Goal: Navigation & Orientation: Find specific page/section

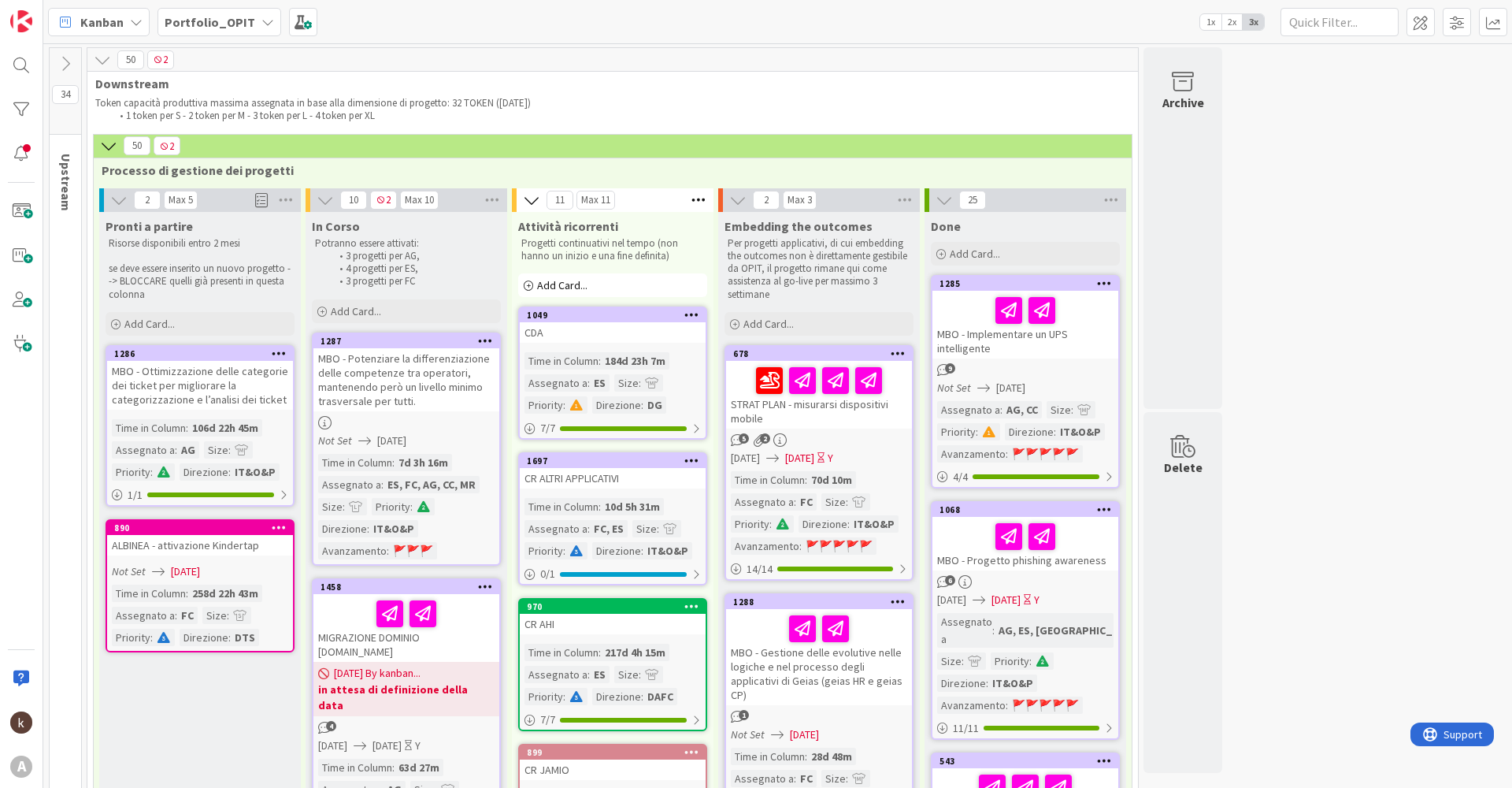
scroll to position [394, 0]
click at [227, 27] on b "Portfolio_OPIT" at bounding box center [209, 22] width 91 height 16
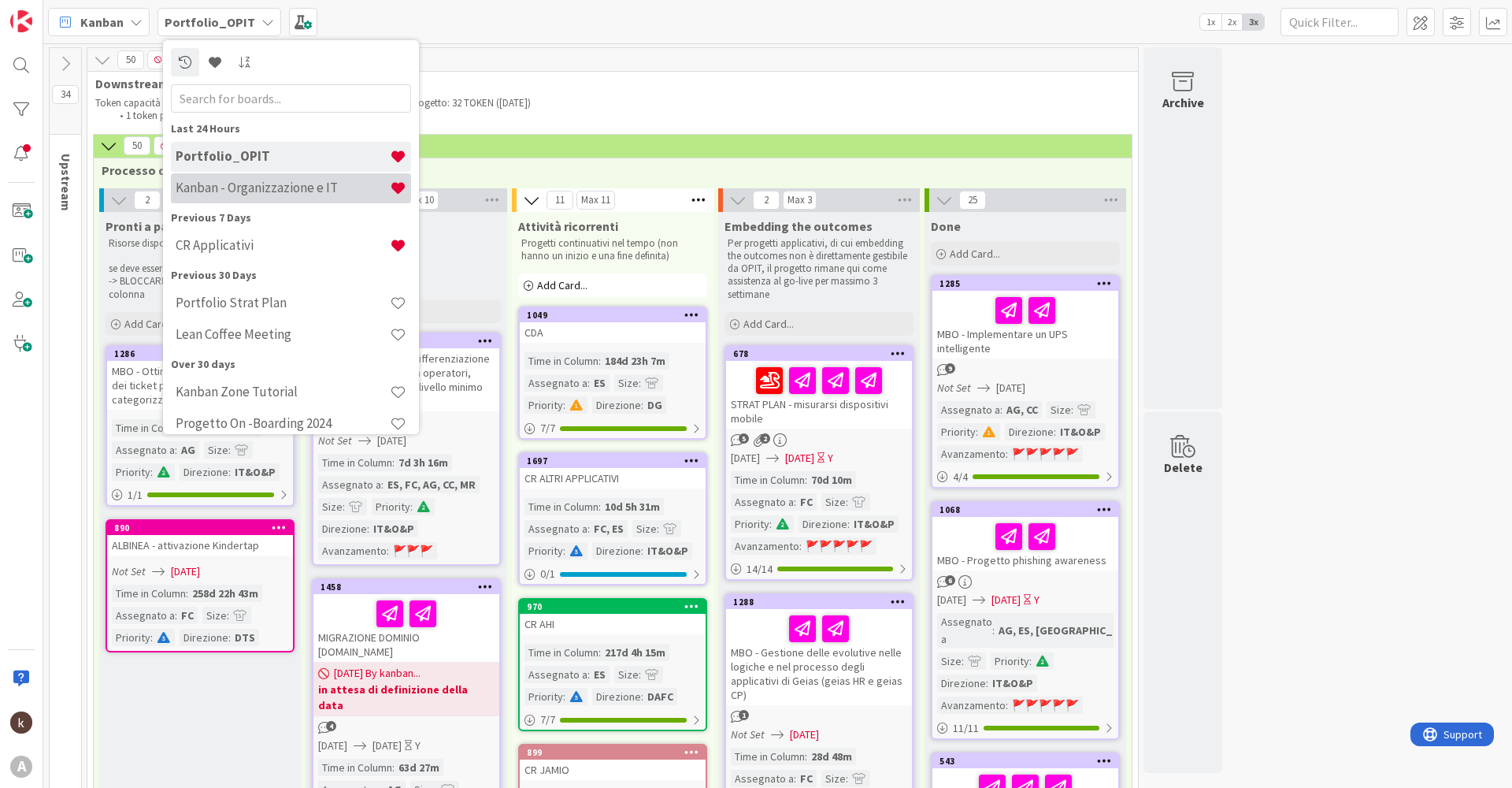
click at [259, 183] on h4 "Kanban - Organizzazione e IT" at bounding box center [282, 187] width 214 height 16
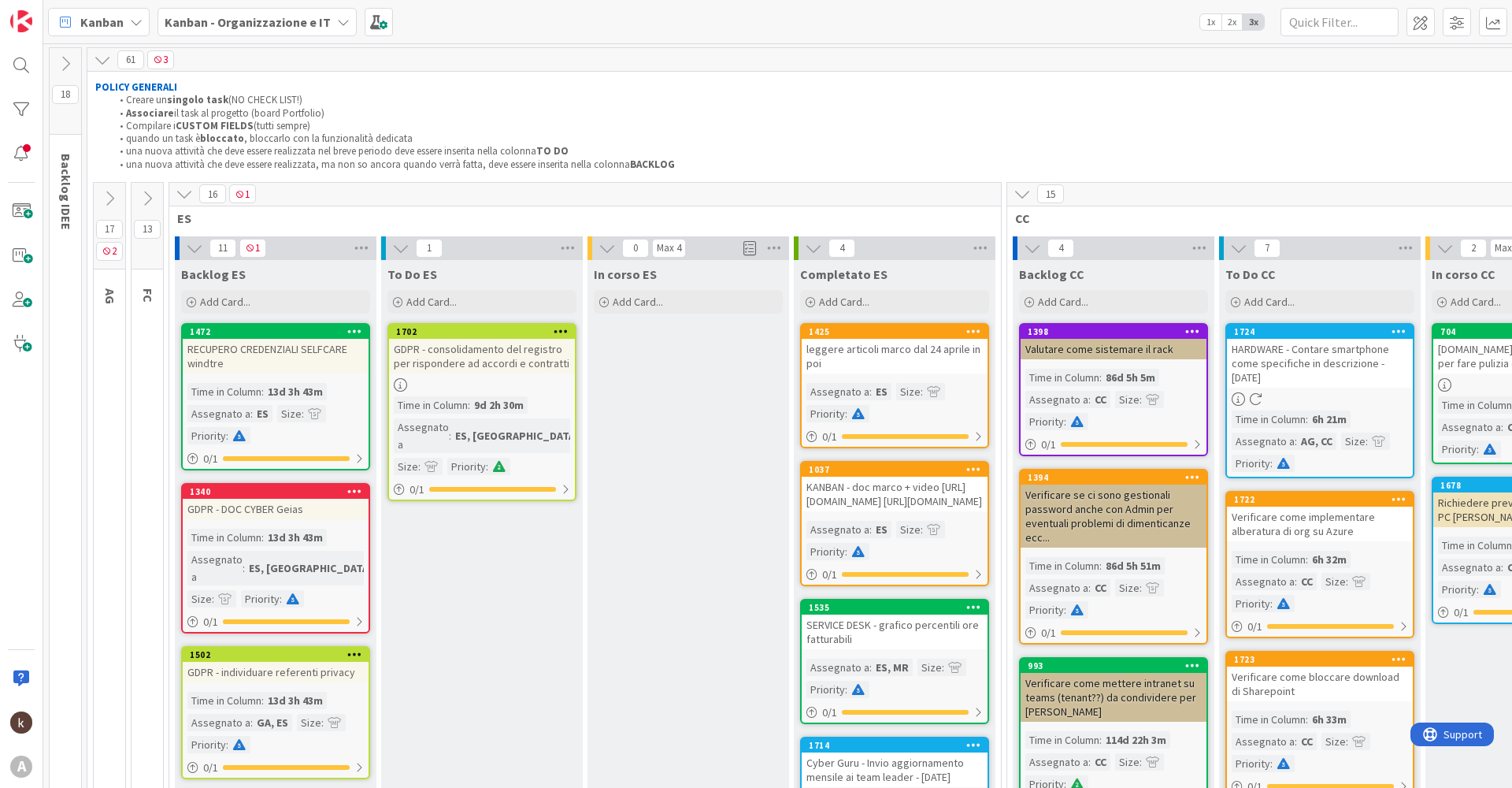
click at [98, 200] on button at bounding box center [109, 199] width 31 height 23
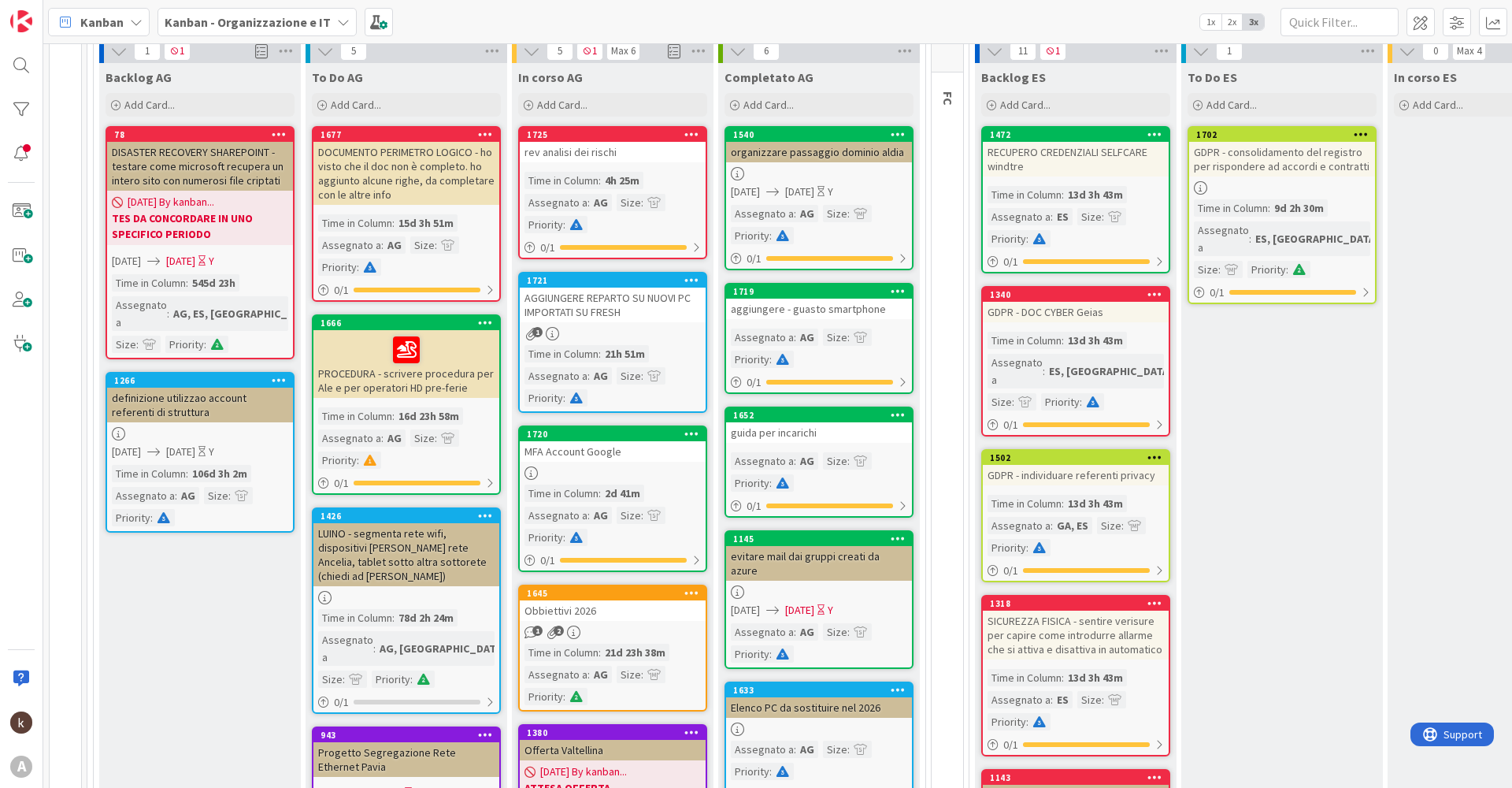
scroll to position [237, 0]
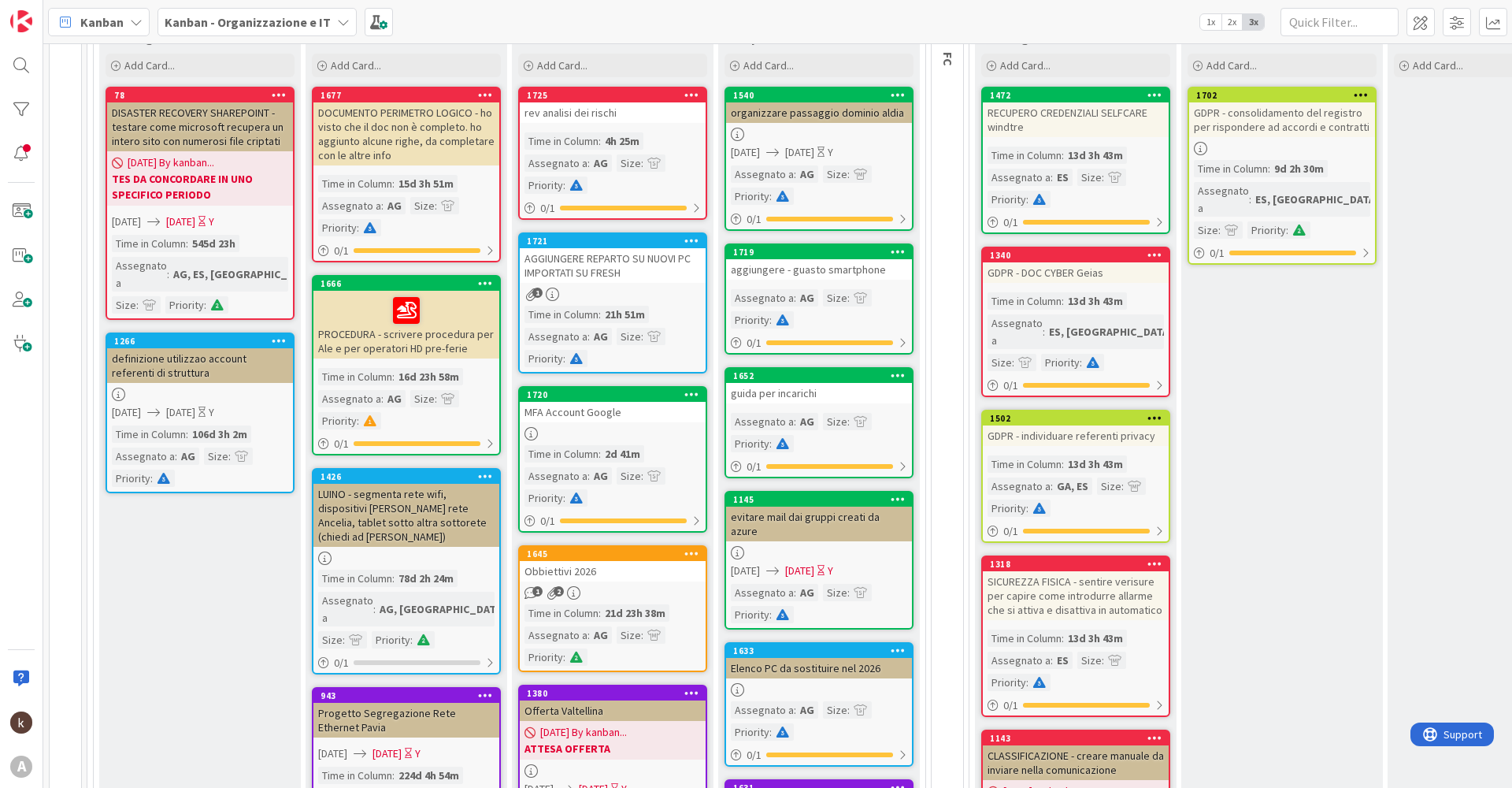
click at [619, 587] on div "1 2" at bounding box center [612, 593] width 186 height 14
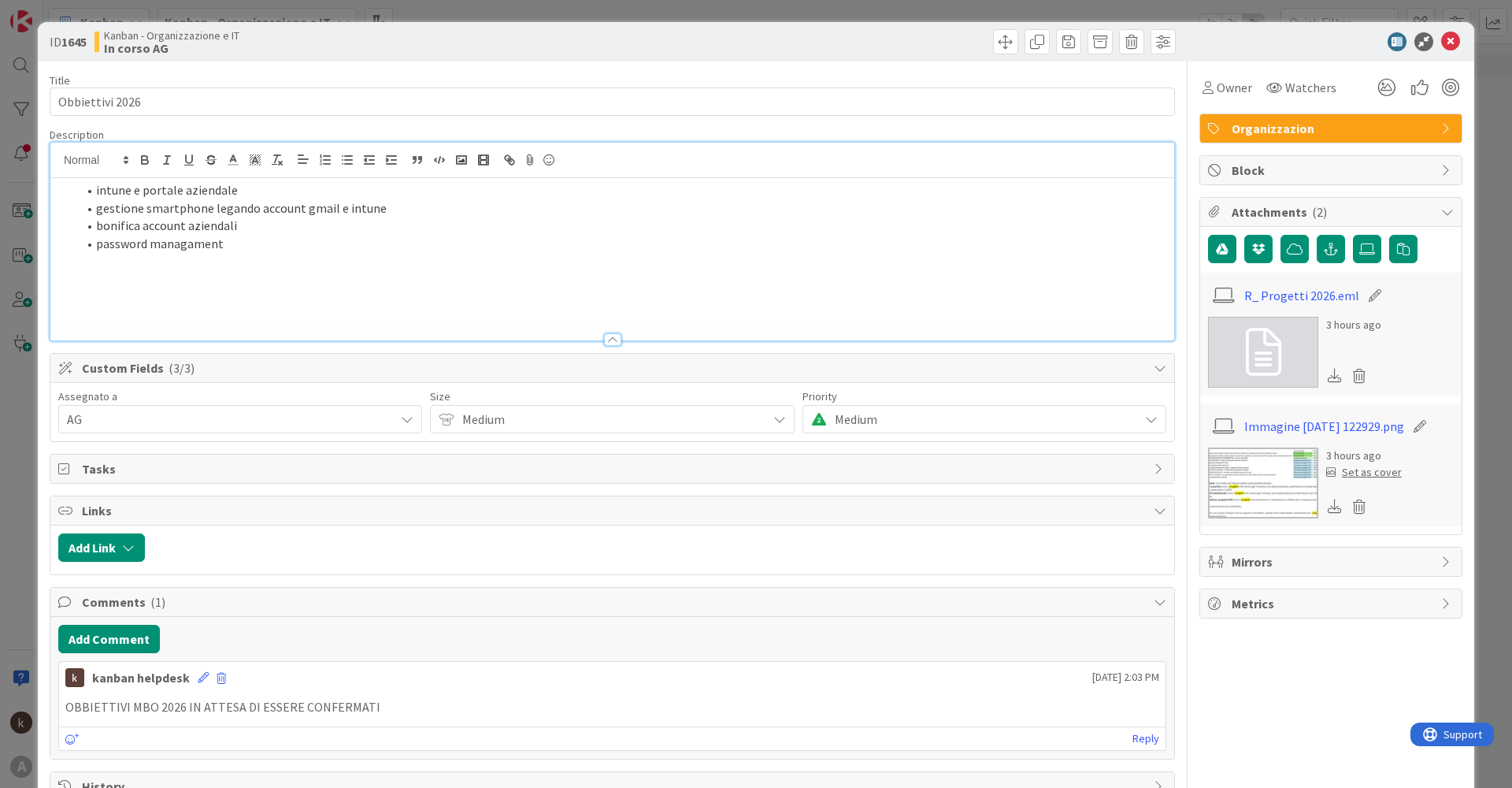
drag, startPoint x: 434, startPoint y: 179, endPoint x: 445, endPoint y: 175, distance: 11.7
click at [434, 179] on div "intune e portale aziendale gestione smartphone legando account gmail e intune b…" at bounding box center [612, 259] width 1124 height 163
click at [553, 240] on li "password managament" at bounding box center [621, 244] width 1088 height 19
